Goal: Information Seeking & Learning: Learn about a topic

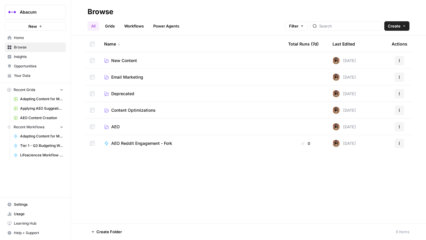
click at [31, 60] on link "Insights" at bounding box center [35, 56] width 61 height 9
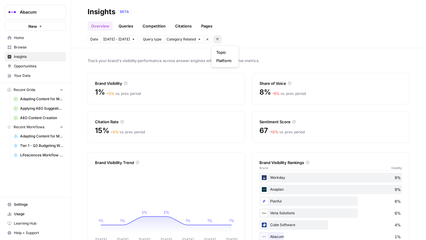
click at [216, 39] on icon "button" at bounding box center [217, 40] width 3 height 2
click at [227, 60] on span "Platform" at bounding box center [224, 61] width 15 height 6
click at [253, 41] on span "Select platform" at bounding box center [249, 39] width 26 height 5
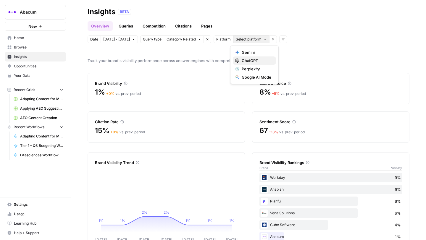
click at [251, 61] on span "ChatGPT" at bounding box center [257, 61] width 30 height 6
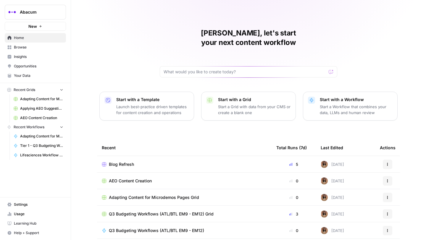
click at [19, 57] on span "Insights" at bounding box center [38, 56] width 49 height 5
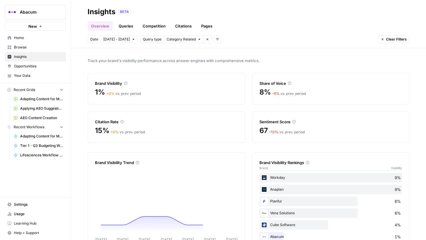
click at [214, 41] on button "Add filters" at bounding box center [218, 40] width 8 height 8
click at [223, 61] on span "Platform" at bounding box center [224, 61] width 15 height 6
click at [247, 38] on span "Select platform" at bounding box center [249, 39] width 26 height 5
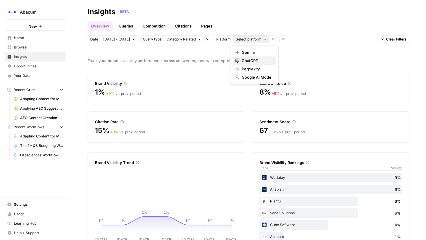
click at [250, 60] on span "ChatGPT" at bounding box center [257, 61] width 30 height 6
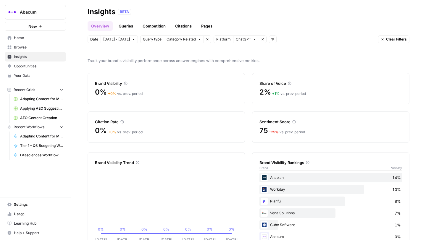
scroll to position [19, 0]
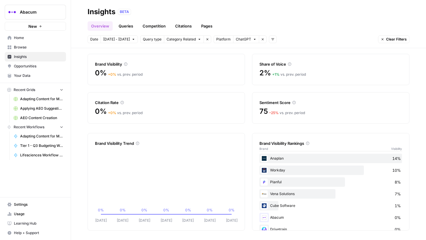
click at [128, 39] on button "[DATE] - [DATE]" at bounding box center [119, 40] width 37 height 8
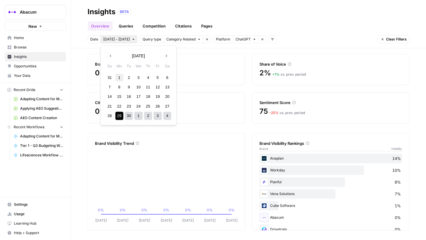
click at [117, 77] on div "1" at bounding box center [120, 78] width 8 height 8
click at [168, 54] on icon "button" at bounding box center [166, 56] width 4 height 4
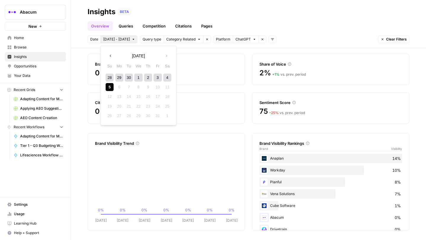
click at [108, 84] on div "5" at bounding box center [110, 87] width 8 height 8
